Goal: Transaction & Acquisition: Download file/media

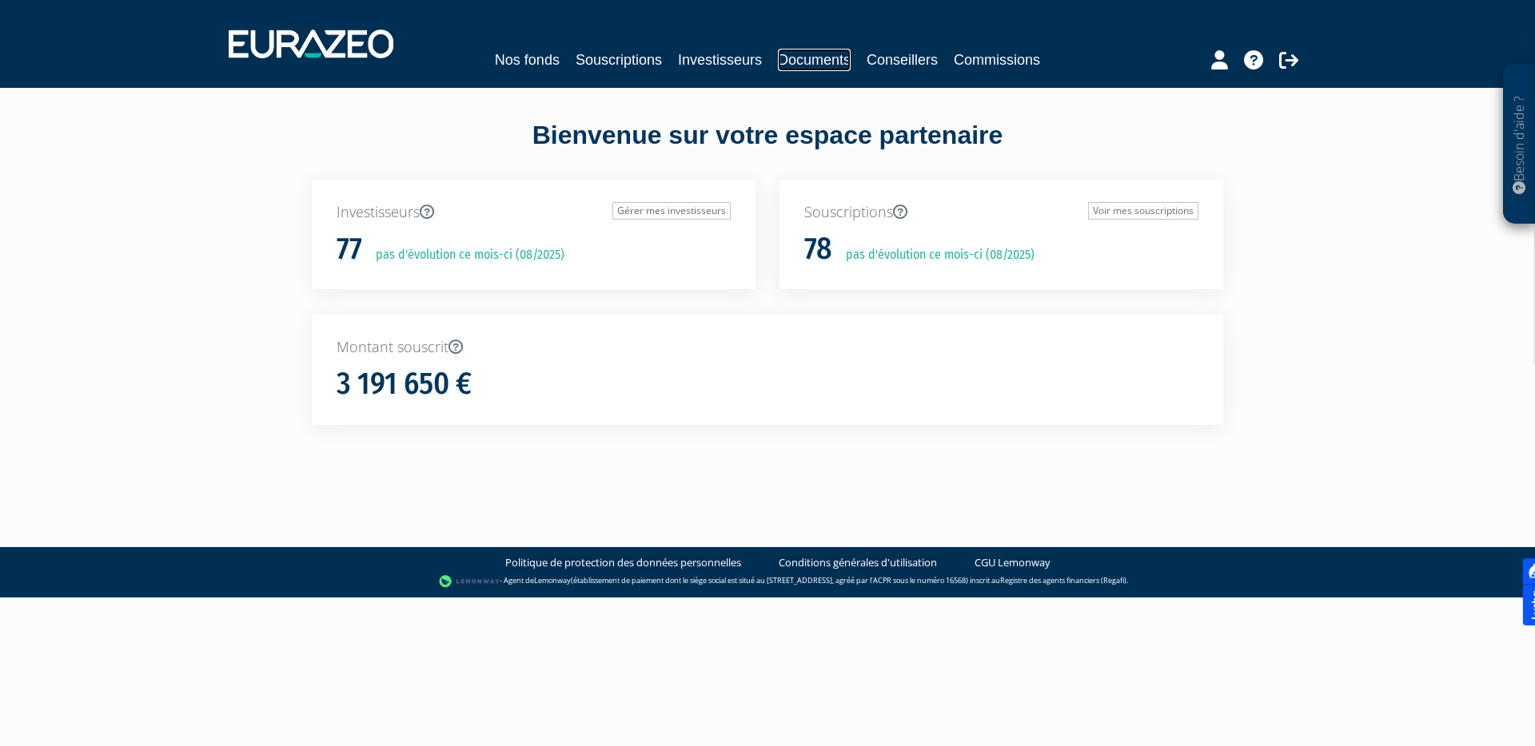
click at [797, 62] on link "Documents" at bounding box center [814, 60] width 73 height 22
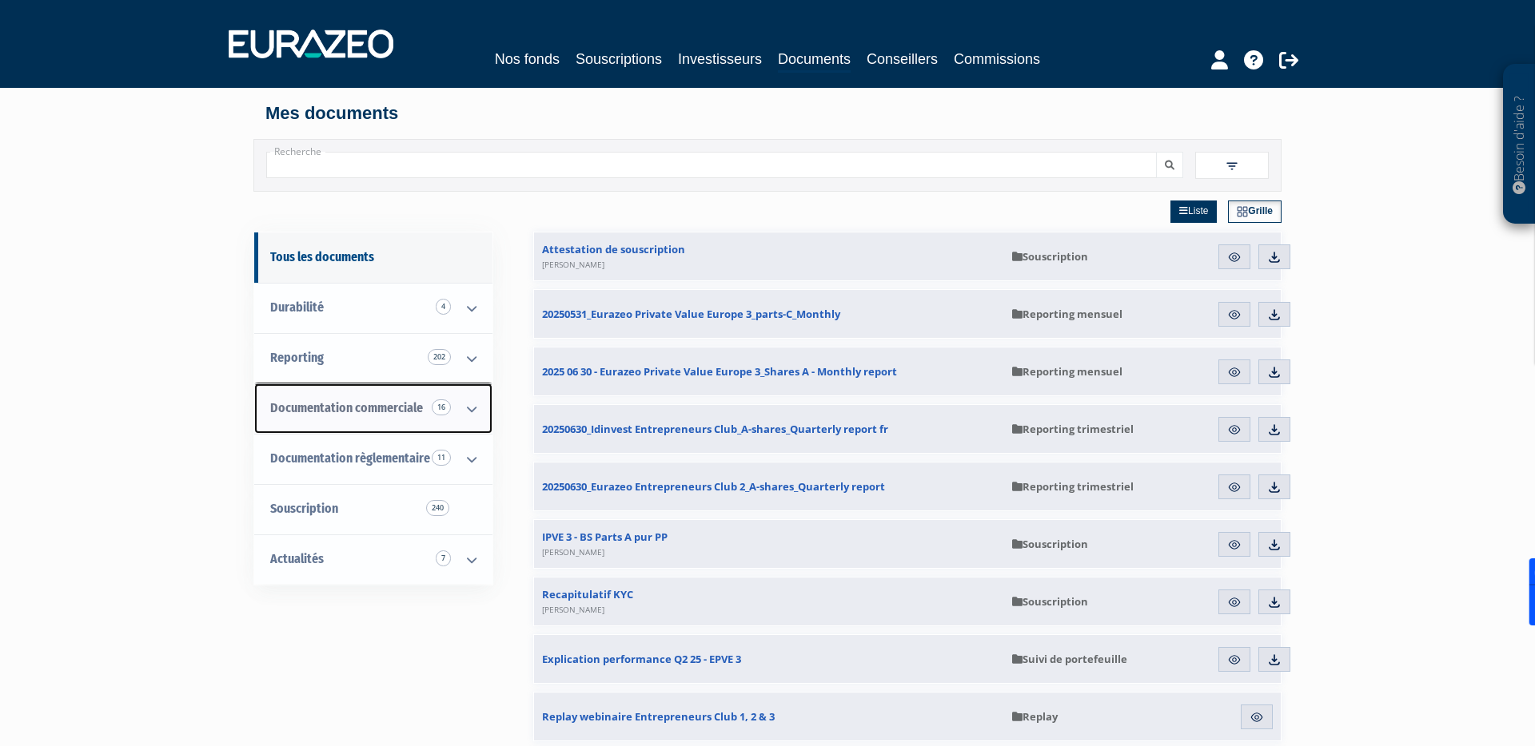
click at [468, 398] on icon at bounding box center [472, 409] width 42 height 50
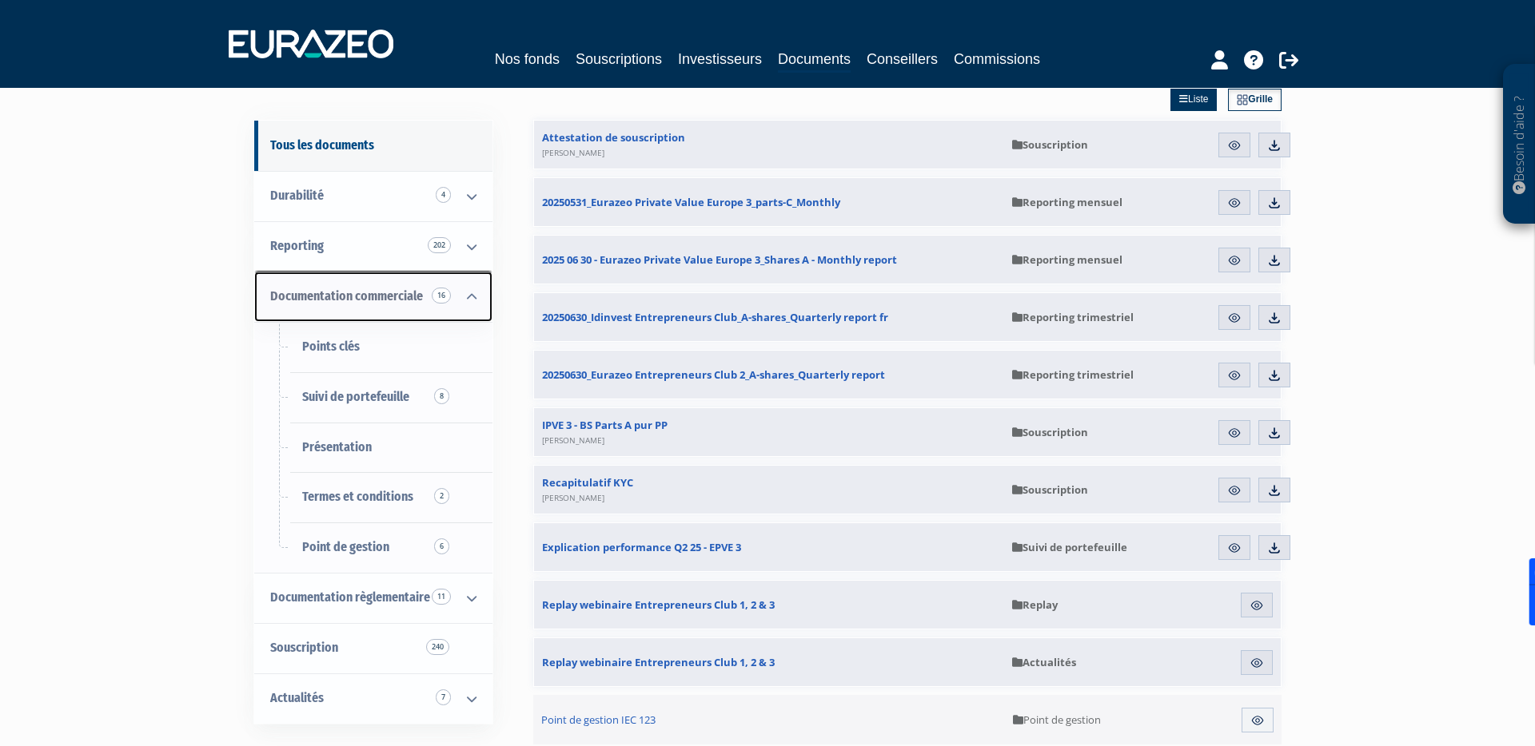
scroll to position [111, 0]
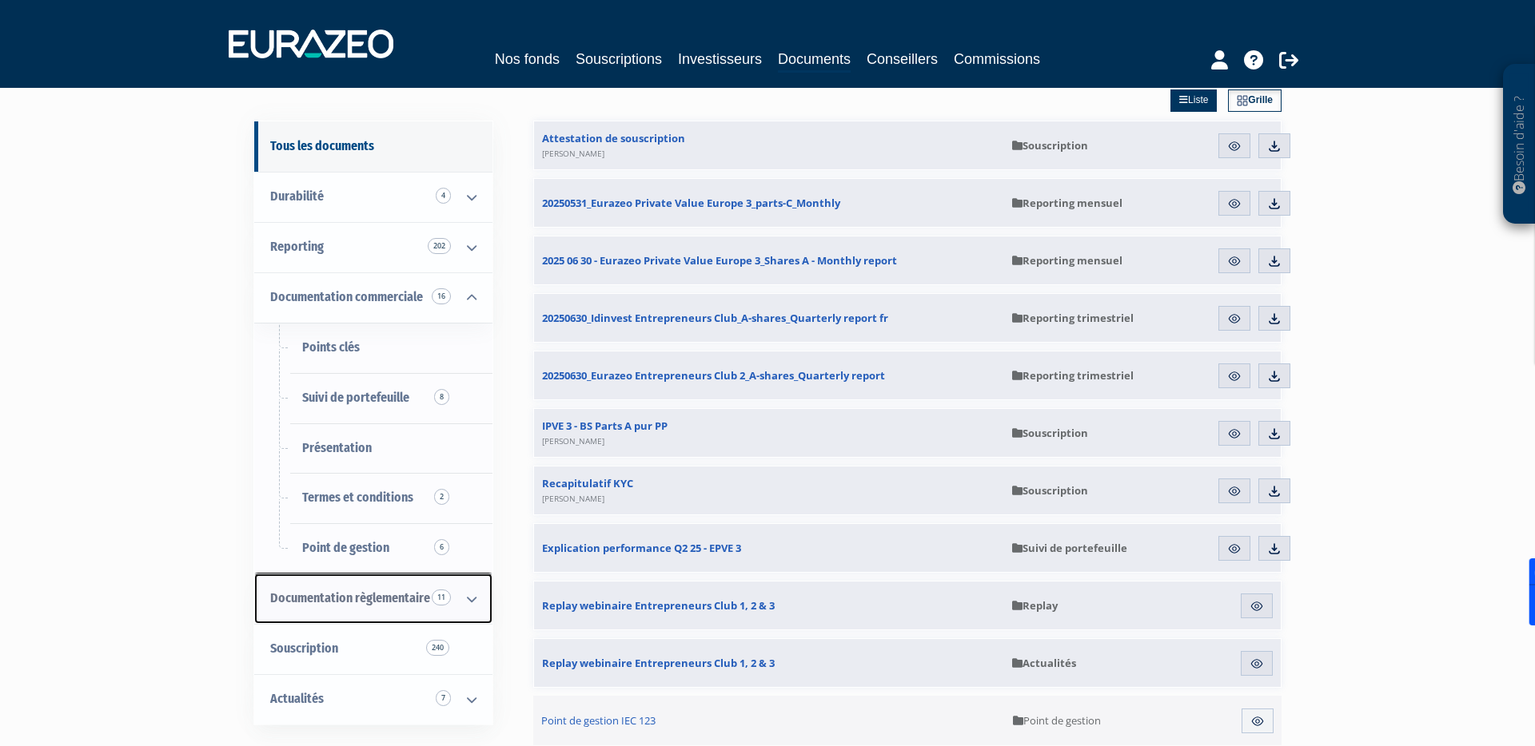
click at [468, 592] on icon at bounding box center [472, 600] width 42 height 50
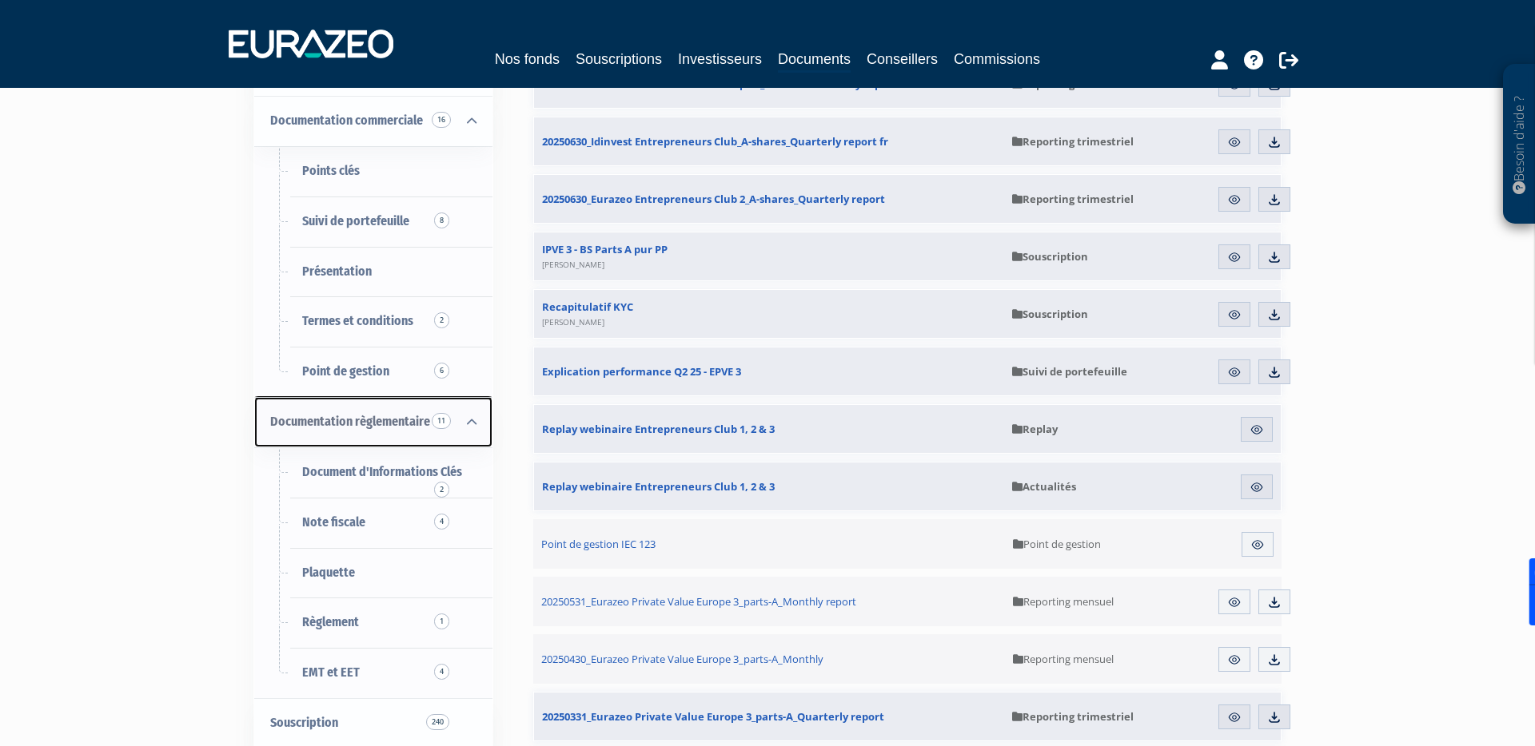
scroll to position [289, 0]
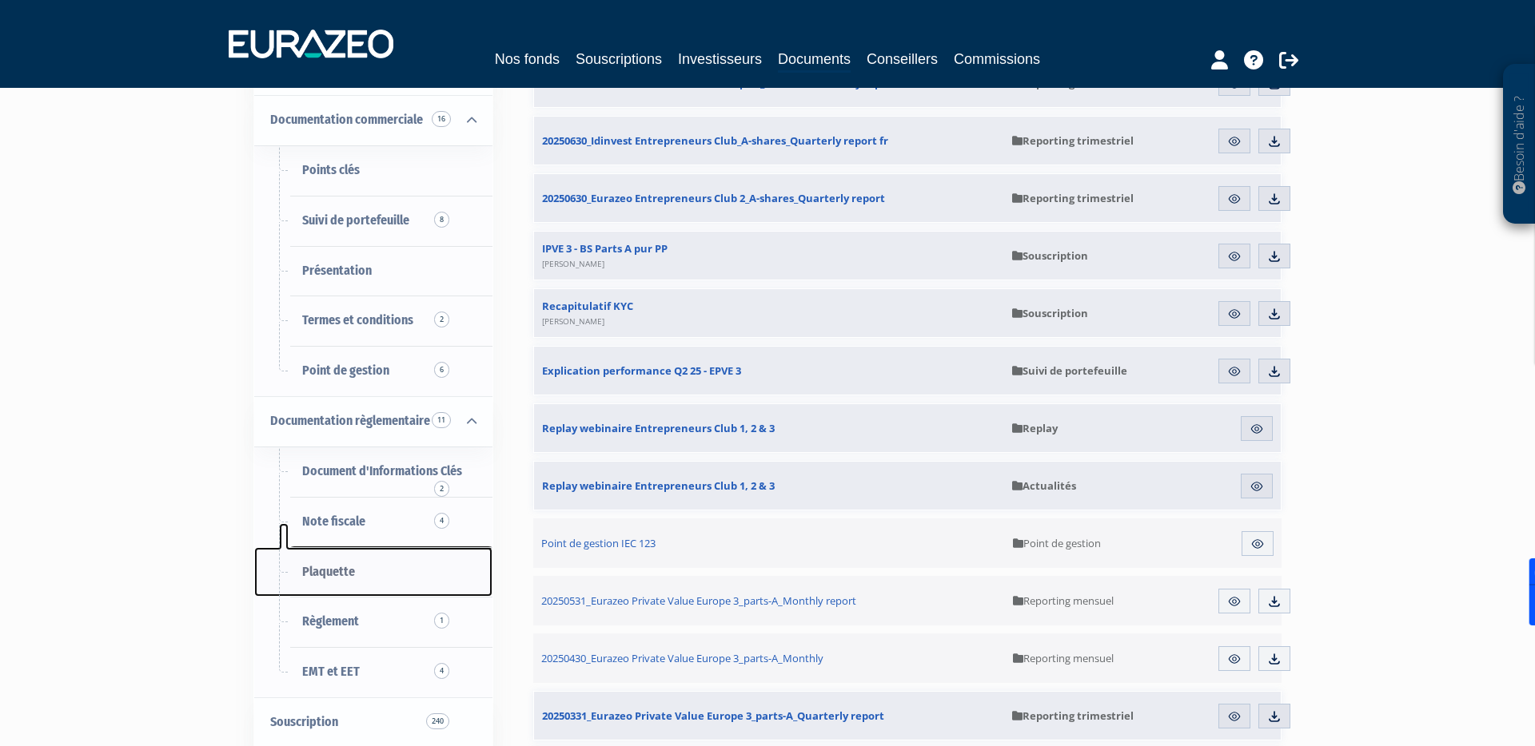
click at [332, 588] on link "Plaquette" at bounding box center [373, 572] width 238 height 50
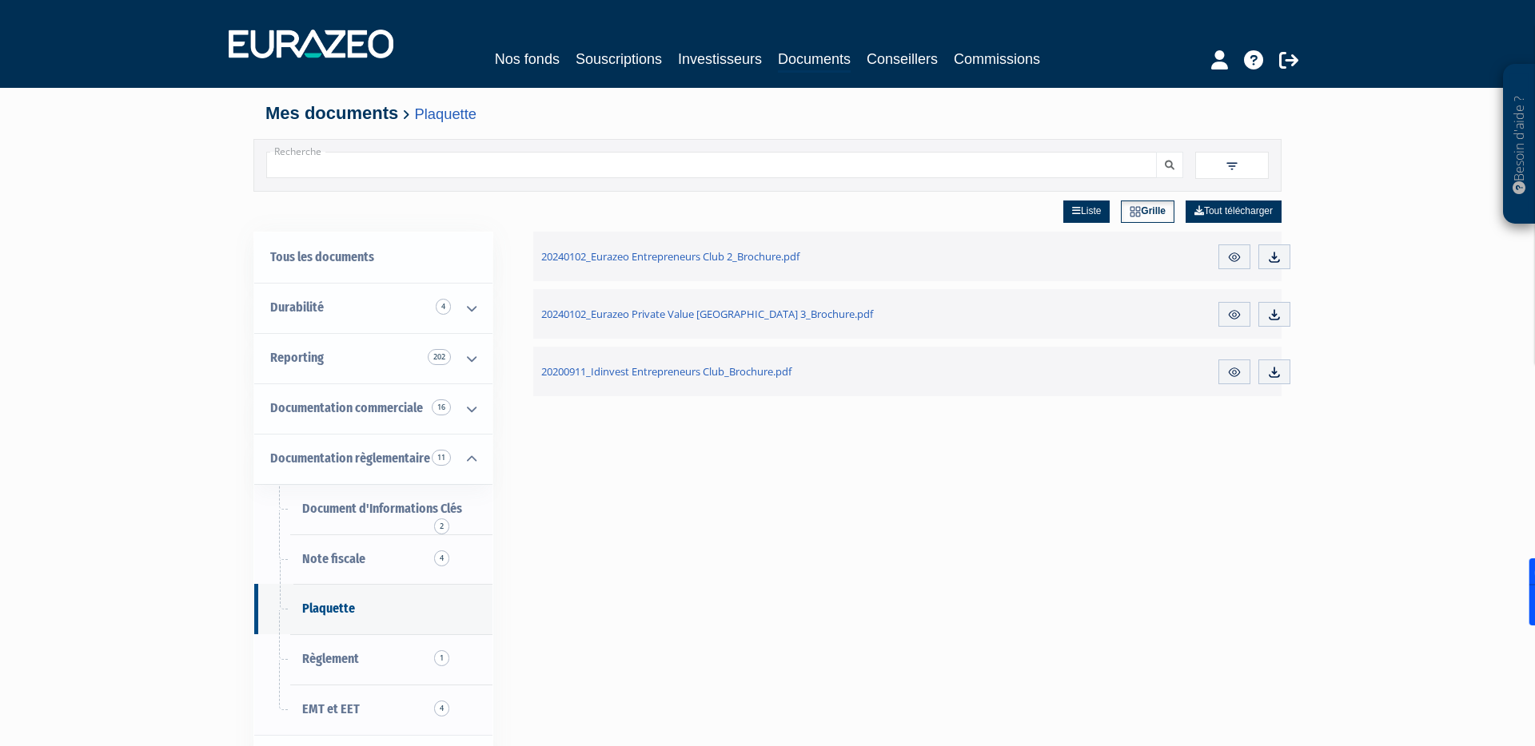
scroll to position [129, 0]
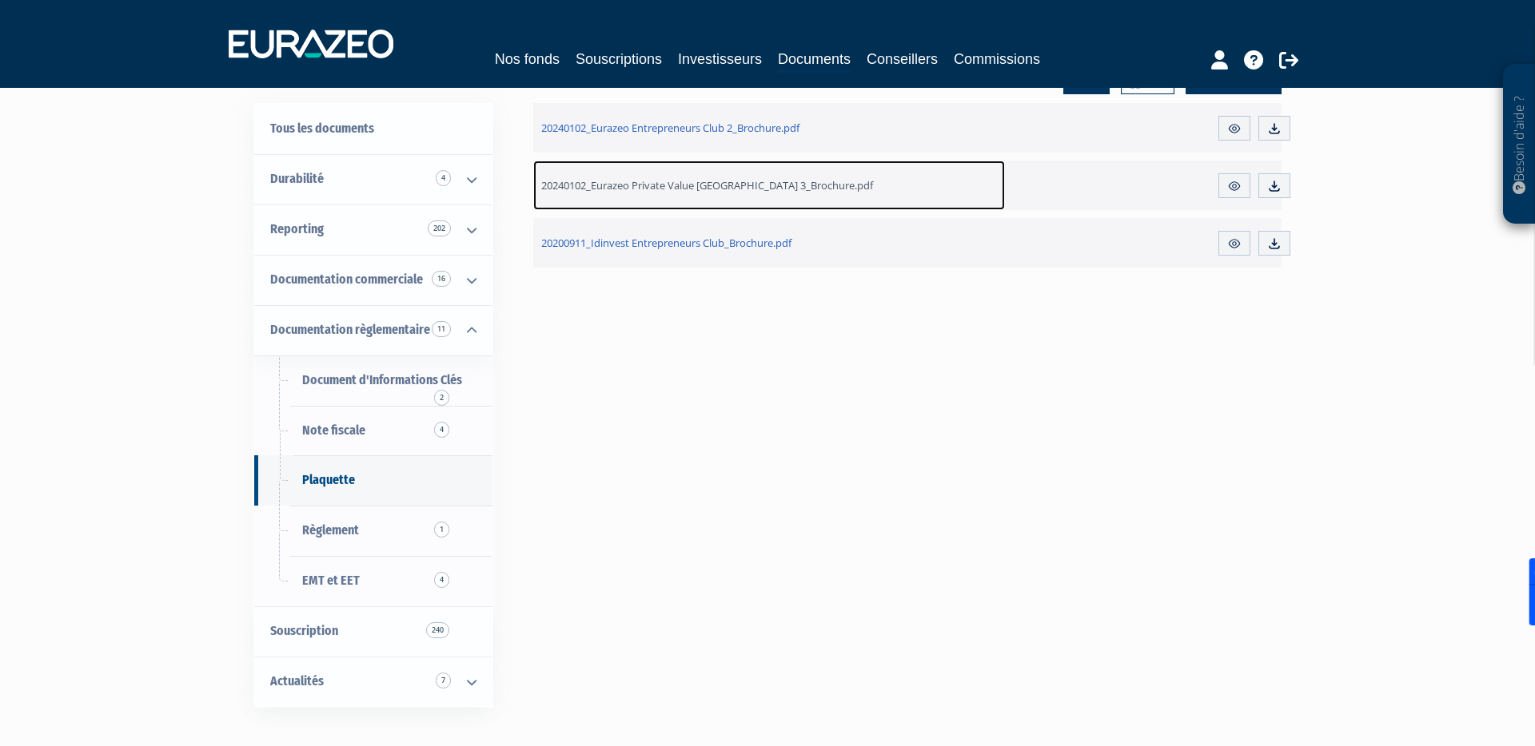
click at [745, 183] on span "20240102_Eurazeo Private Value [GEOGRAPHIC_DATA] 3_Brochure.pdf" at bounding box center [707, 185] width 332 height 14
